Goal: Information Seeking & Learning: Find specific fact

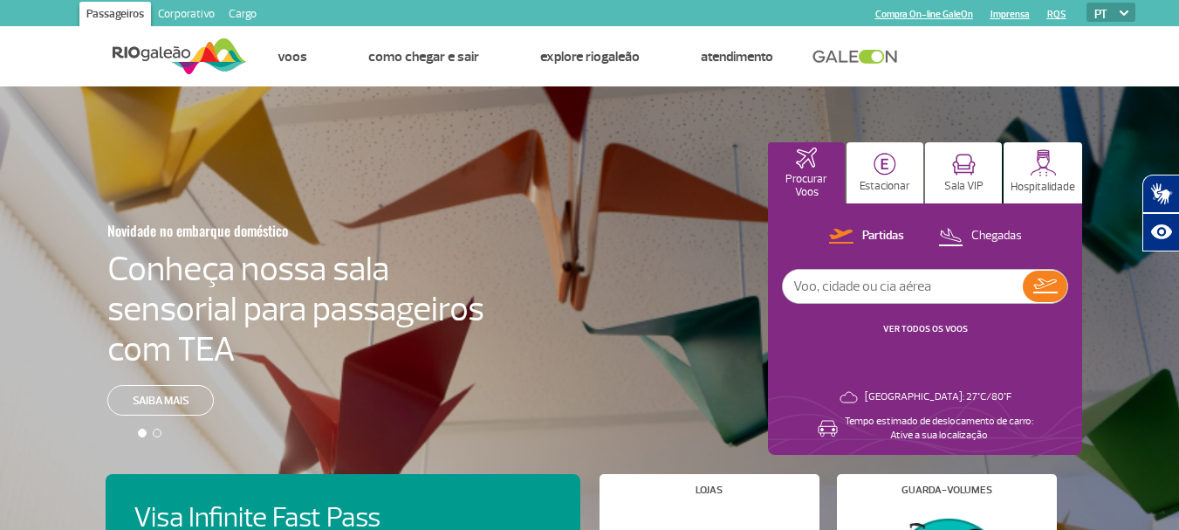
click at [1054, 19] on link "RQS" at bounding box center [1056, 14] width 19 height 11
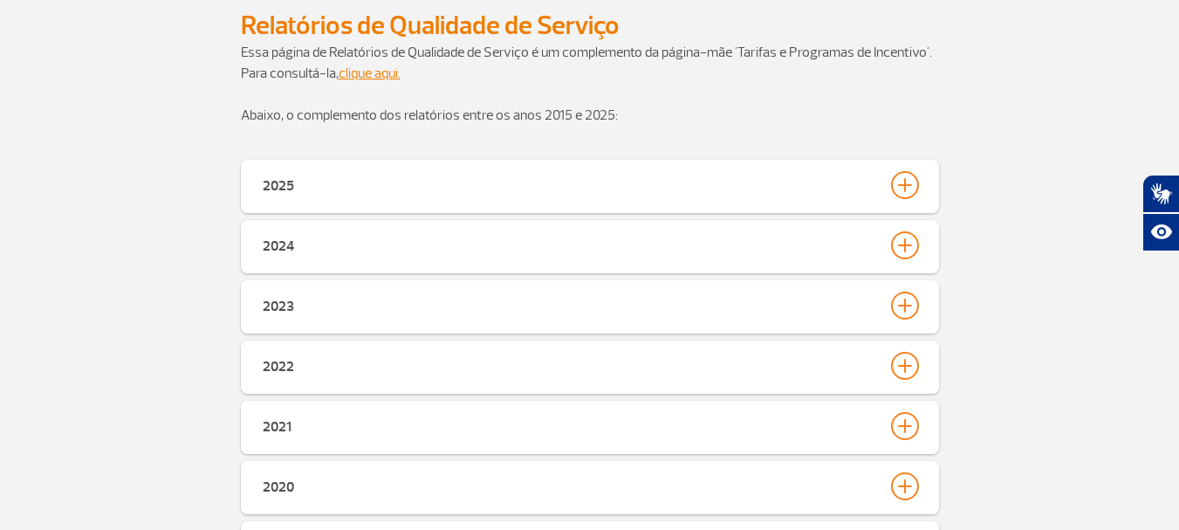
scroll to position [175, 0]
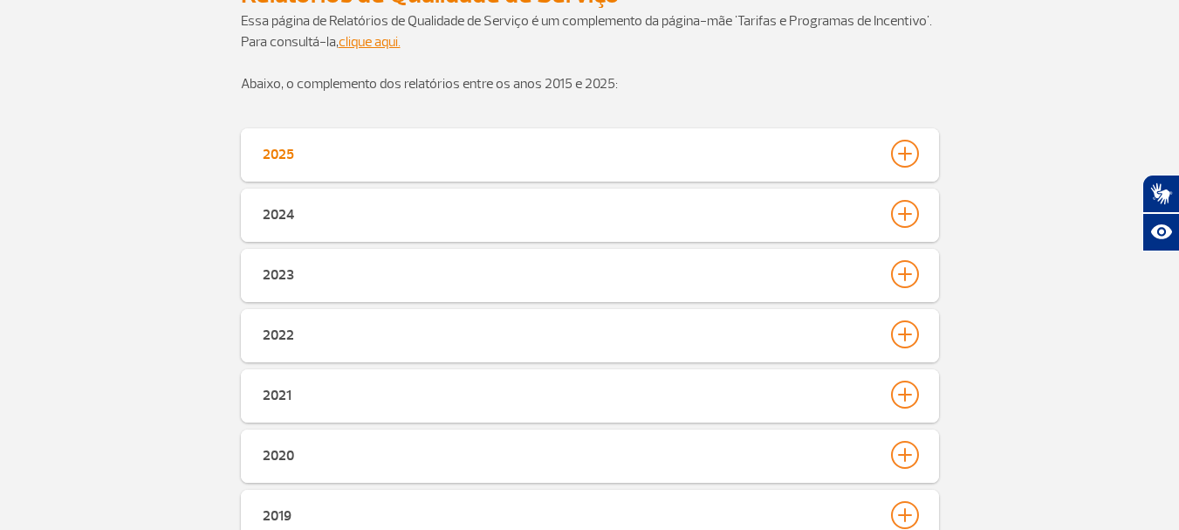
click at [629, 162] on button "2025" at bounding box center [590, 154] width 656 height 30
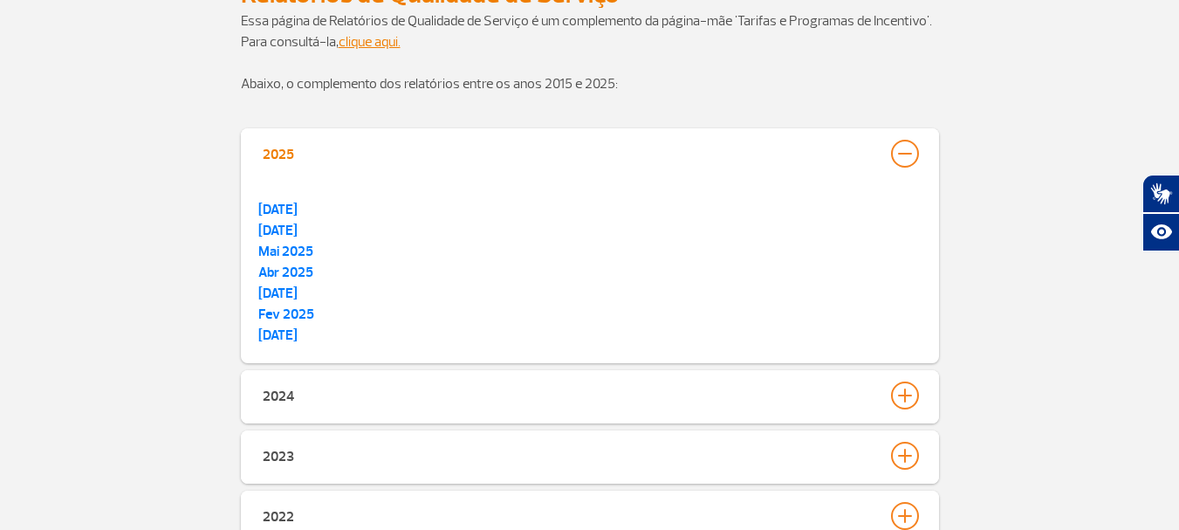
click at [490, 161] on button "2025" at bounding box center [590, 154] width 656 height 30
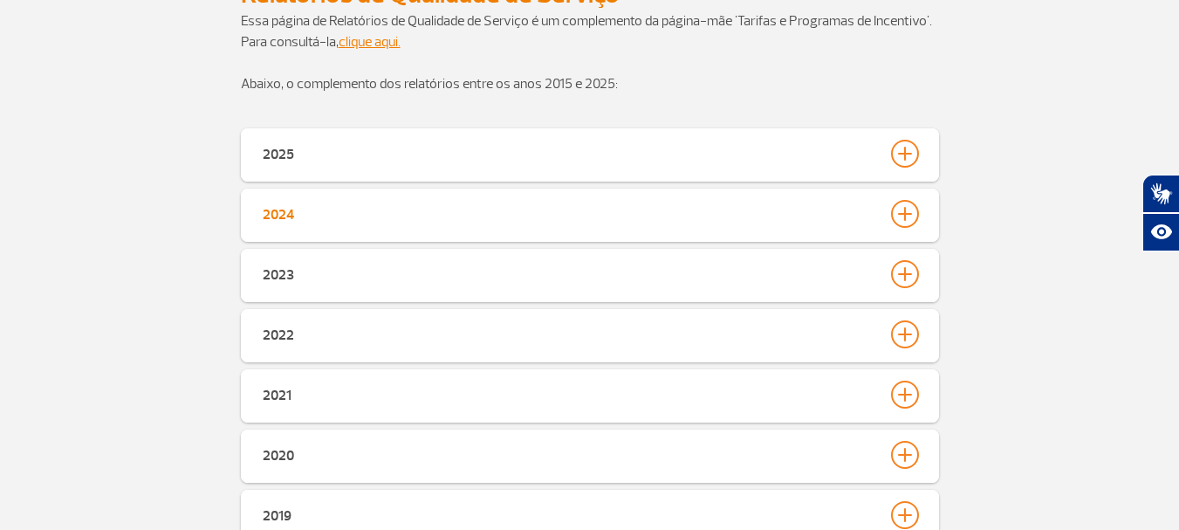
click at [364, 213] on button "2024" at bounding box center [590, 214] width 656 height 30
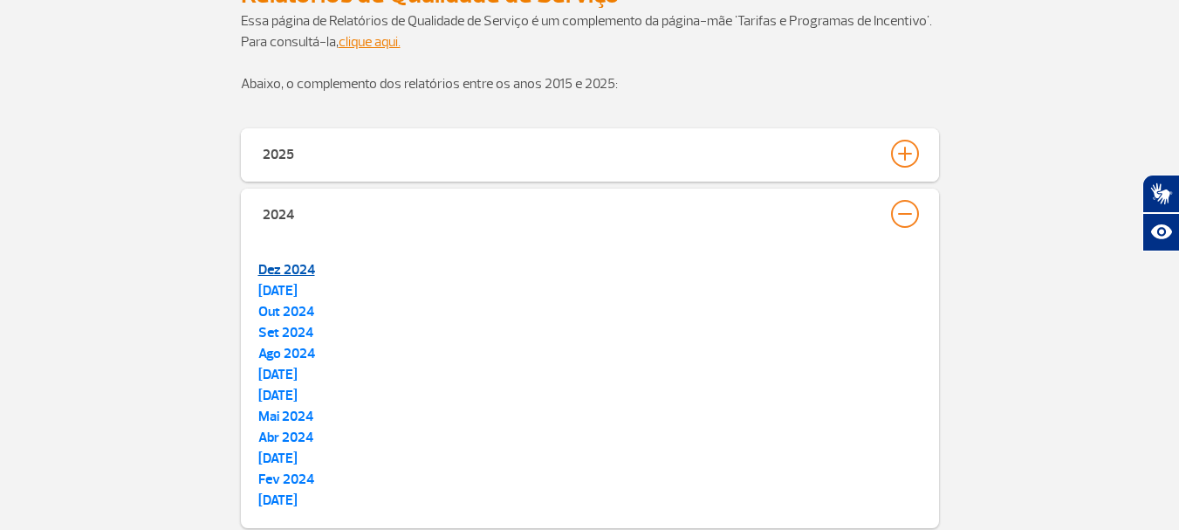
click at [294, 264] on strong "Dez 2024" at bounding box center [286, 269] width 57 height 17
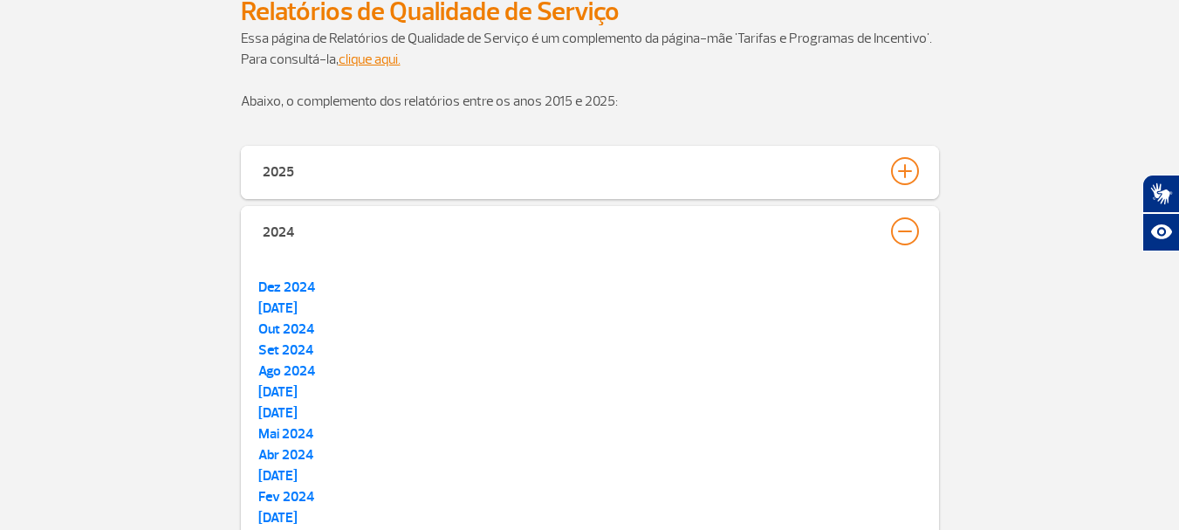
scroll to position [0, 0]
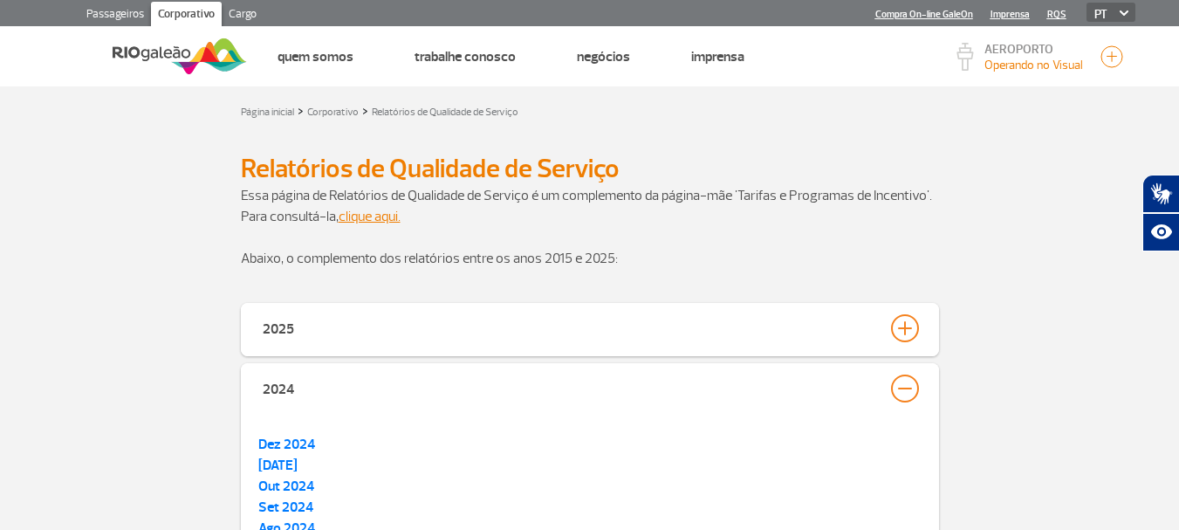
click at [922, 398] on div "2024" at bounding box center [590, 389] width 698 height 53
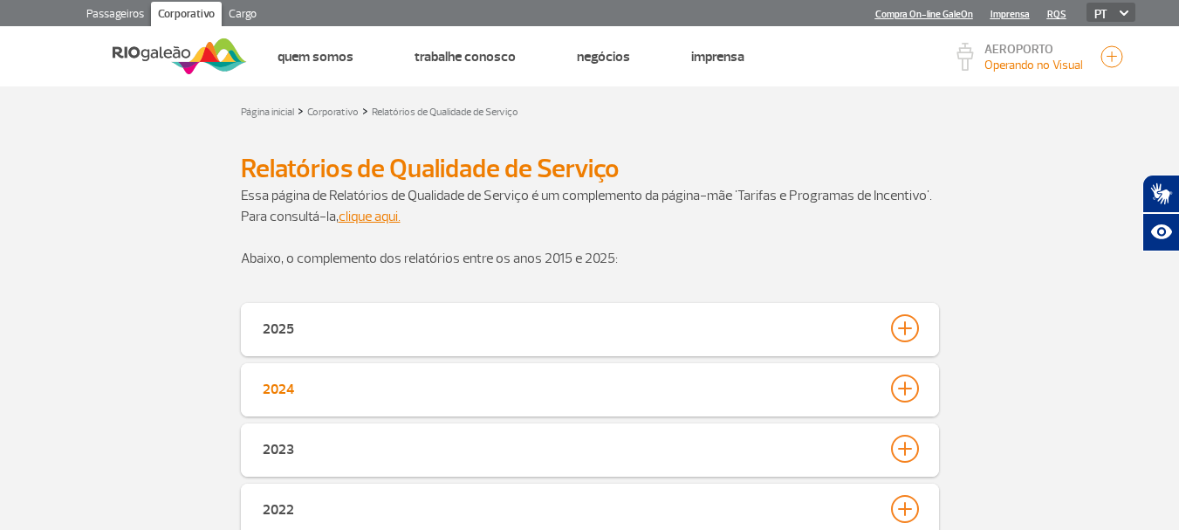
click at [909, 399] on div at bounding box center [905, 388] width 28 height 28
click at [908, 381] on div at bounding box center [905, 388] width 28 height 28
click at [736, 178] on h2 "Relatórios de Qualidade de Serviço" at bounding box center [590, 169] width 698 height 32
